Goal: Subscribe to service/newsletter

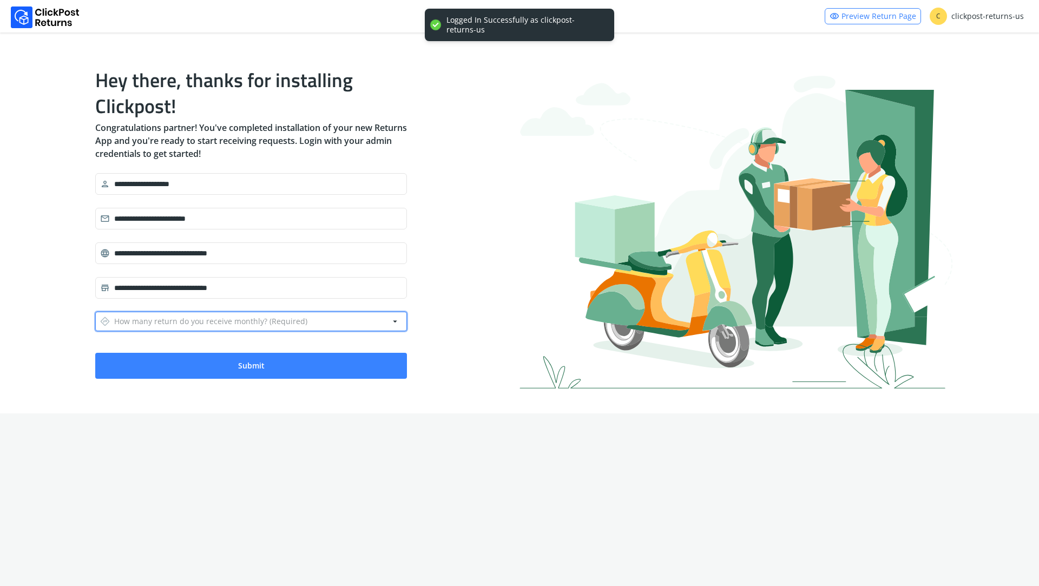
click at [231, 320] on div "directions How many return do you receive monthly? (Required)" at bounding box center [203, 321] width 207 height 15
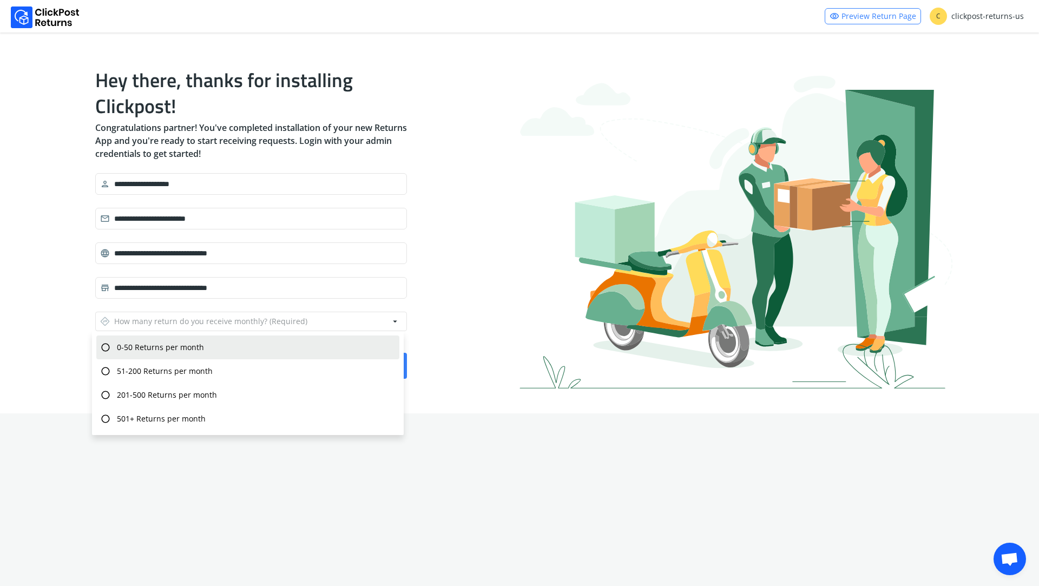
click at [227, 354] on div "radio_button_unchecked 0-50 Returns per month" at bounding box center [247, 347] width 303 height 24
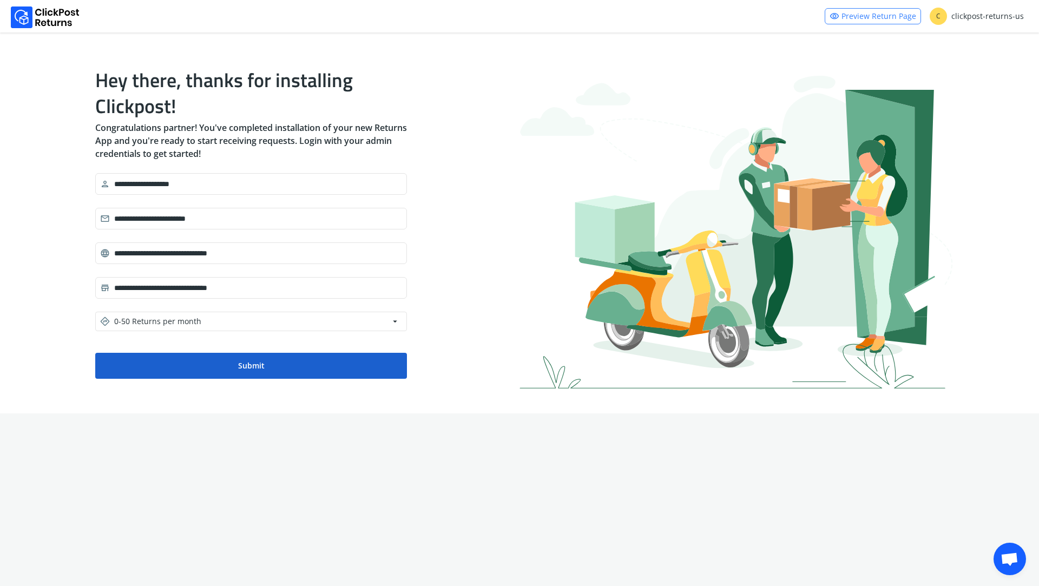
click at [227, 370] on button "Submit" at bounding box center [251, 366] width 312 height 26
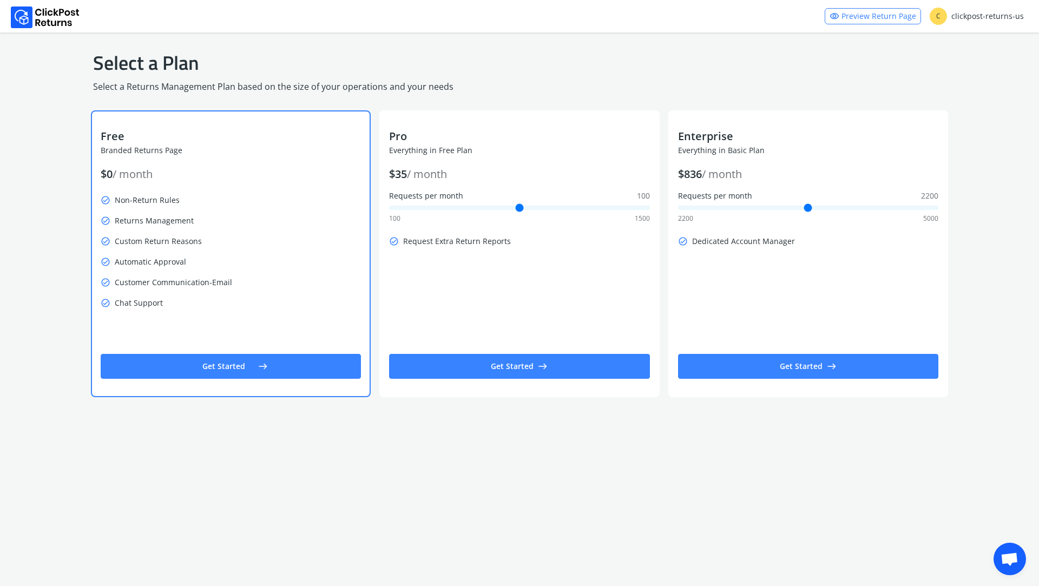
click at [236, 360] on button "Get Started east" at bounding box center [231, 366] width 260 height 25
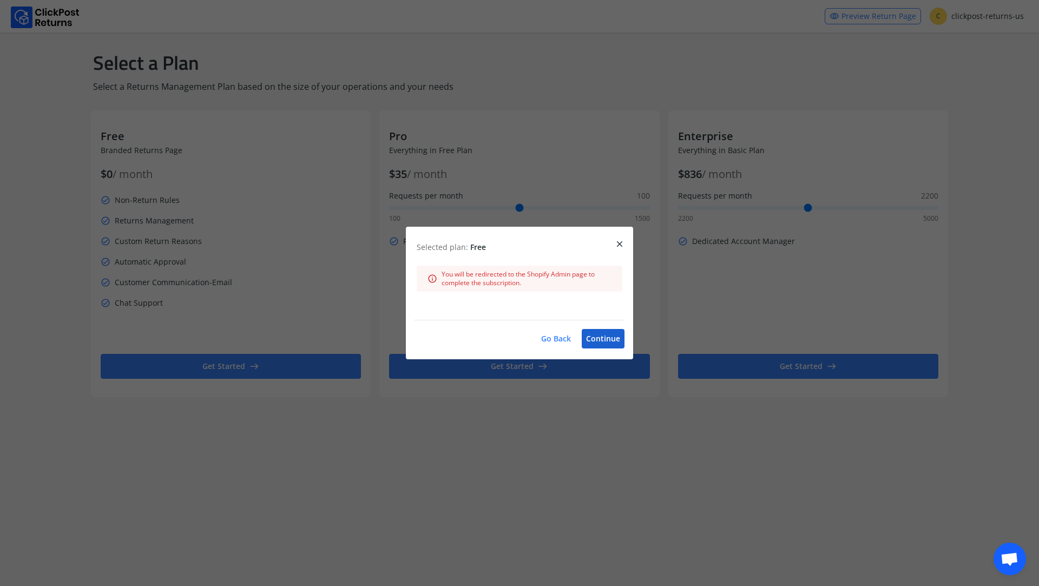
click at [606, 339] on button "Continue" at bounding box center [603, 338] width 43 height 19
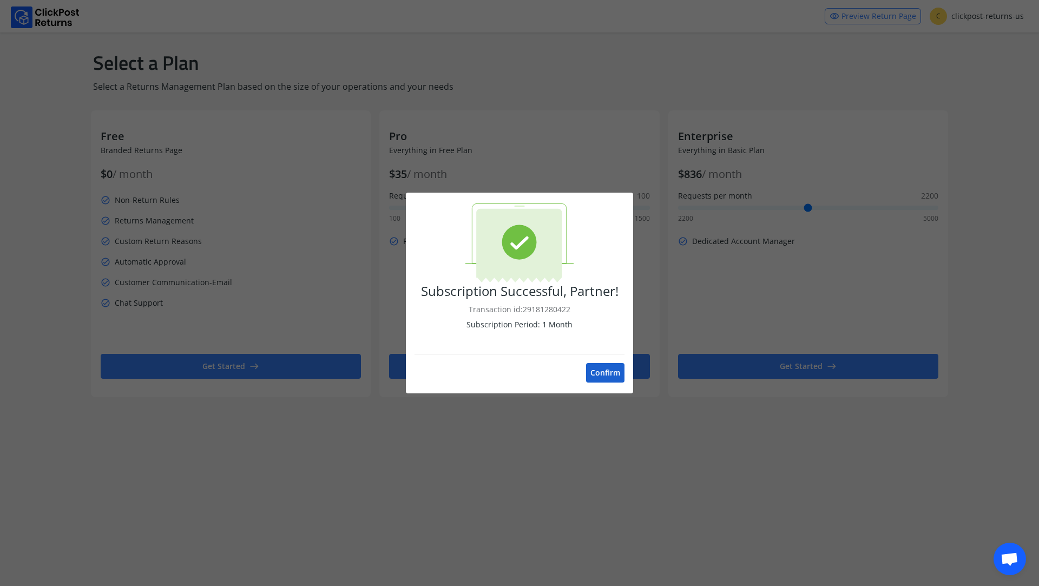
click at [597, 367] on button "Confirm" at bounding box center [605, 372] width 38 height 19
